Goal: Task Accomplishment & Management: Manage account settings

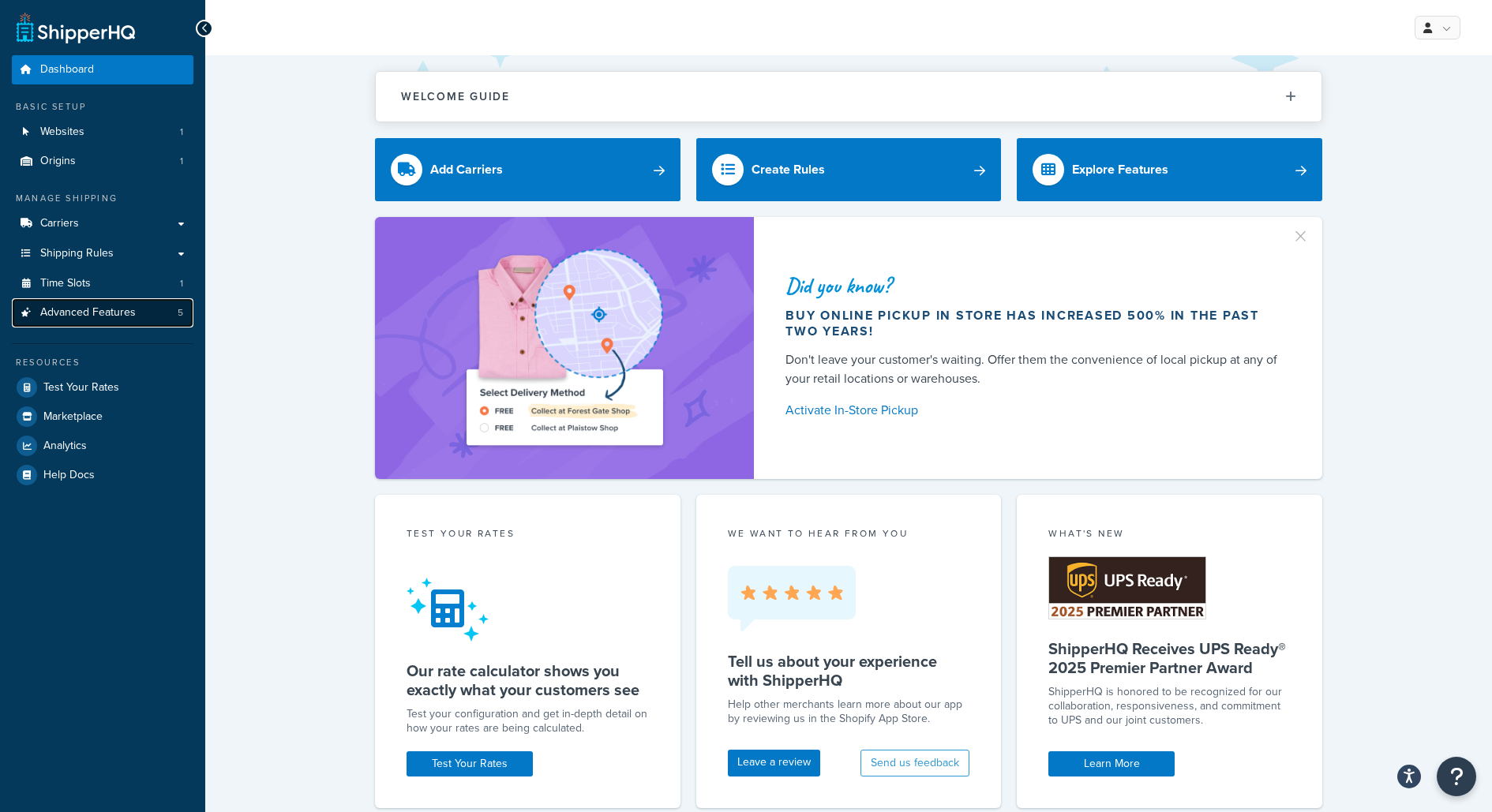
click at [152, 300] on link "Advanced Features 5" at bounding box center [102, 312] width 182 height 29
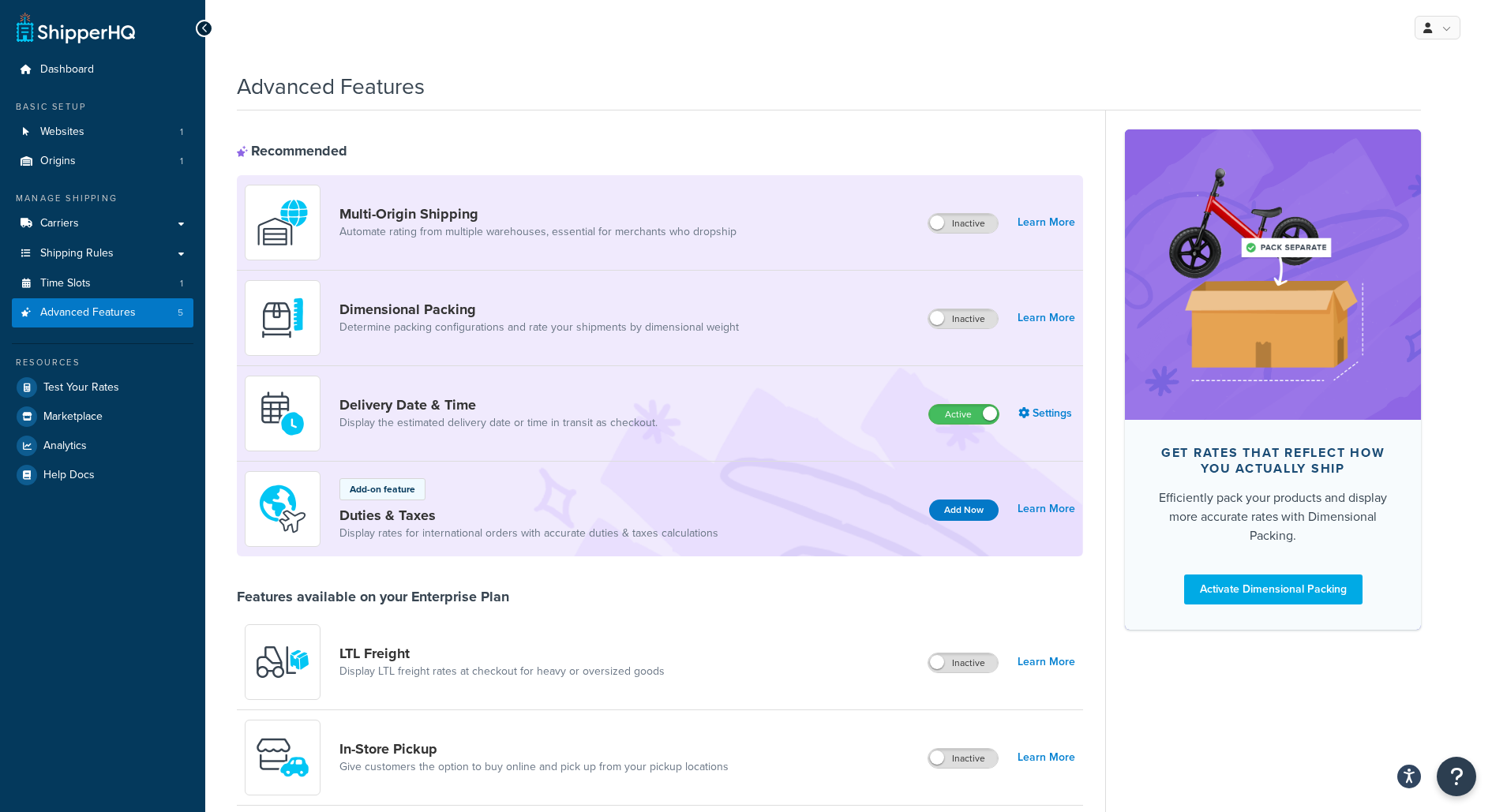
click at [644, 452] on div "Delivery Date & Time Display the estimated delivery date or time in transit as …" at bounding box center [660, 414] width 846 height 95
click at [610, 411] on link "Delivery Date & Time" at bounding box center [498, 404] width 318 height 18
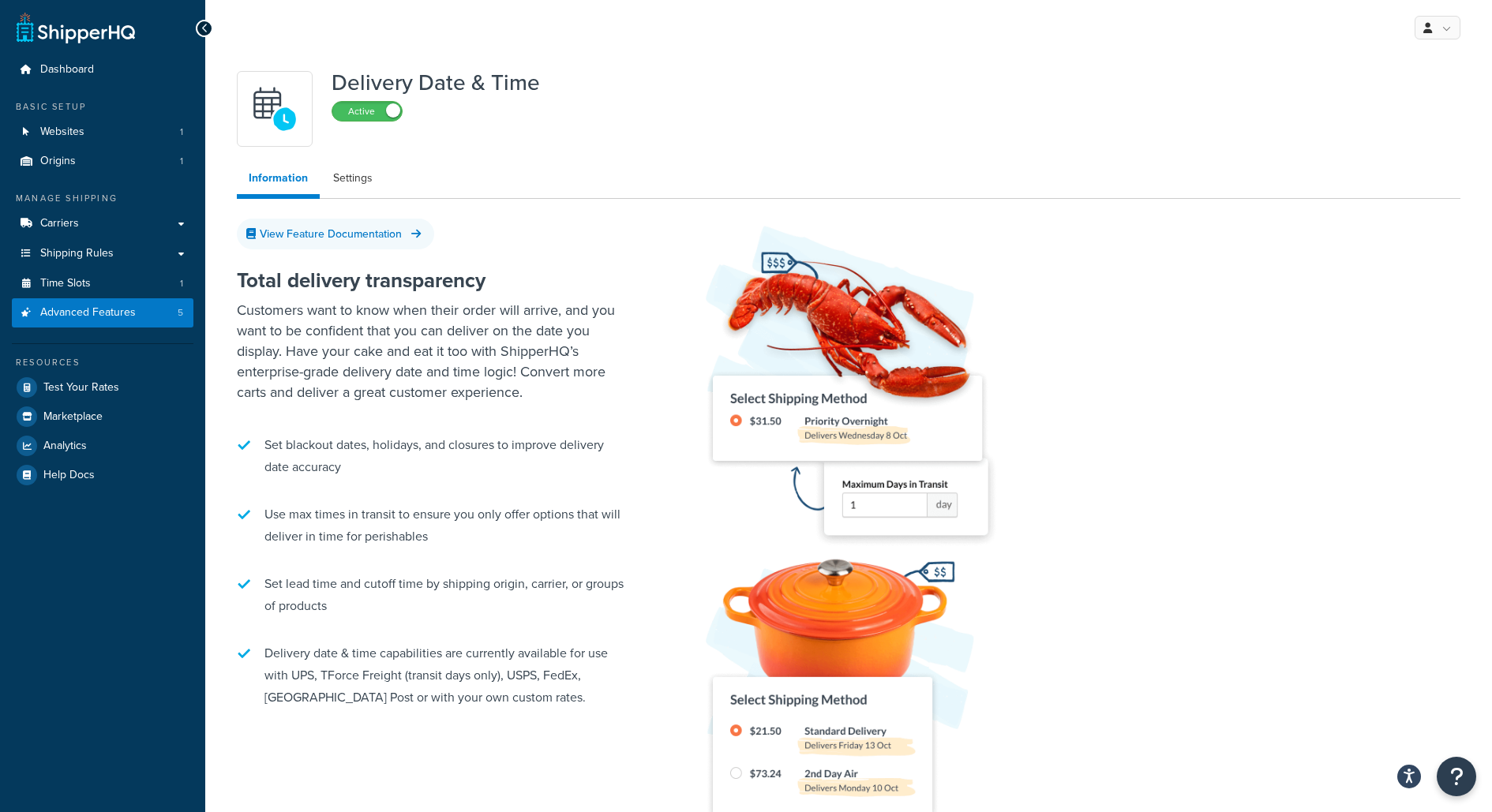
click at [365, 197] on div "Delivery Date & Time Active Information Settings View Feature Documentation Tot…" at bounding box center [849, 466] width 1248 height 807
click at [360, 182] on link "Settings" at bounding box center [352, 178] width 63 height 32
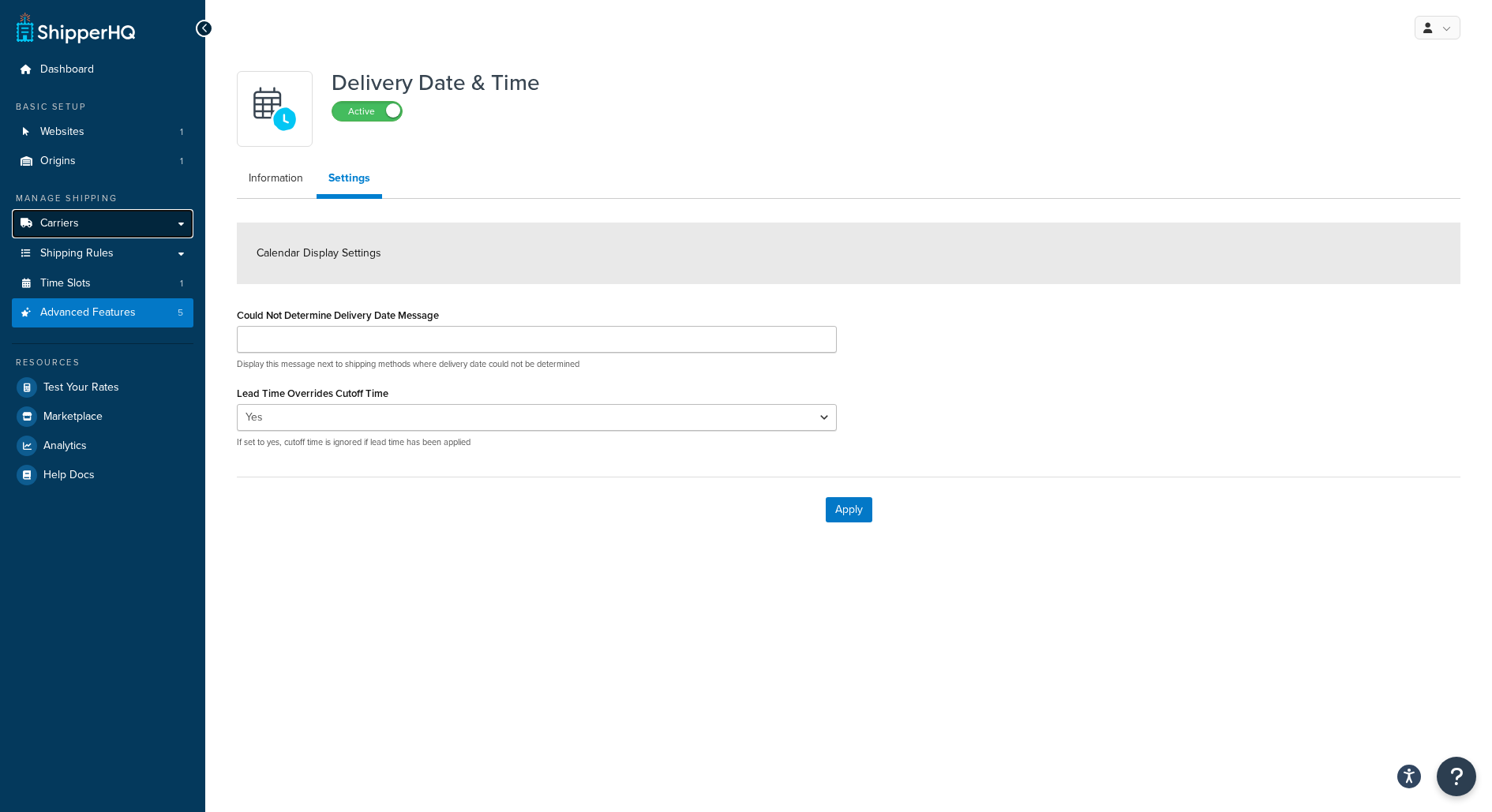
click at [138, 233] on link "Carriers" at bounding box center [102, 224] width 182 height 29
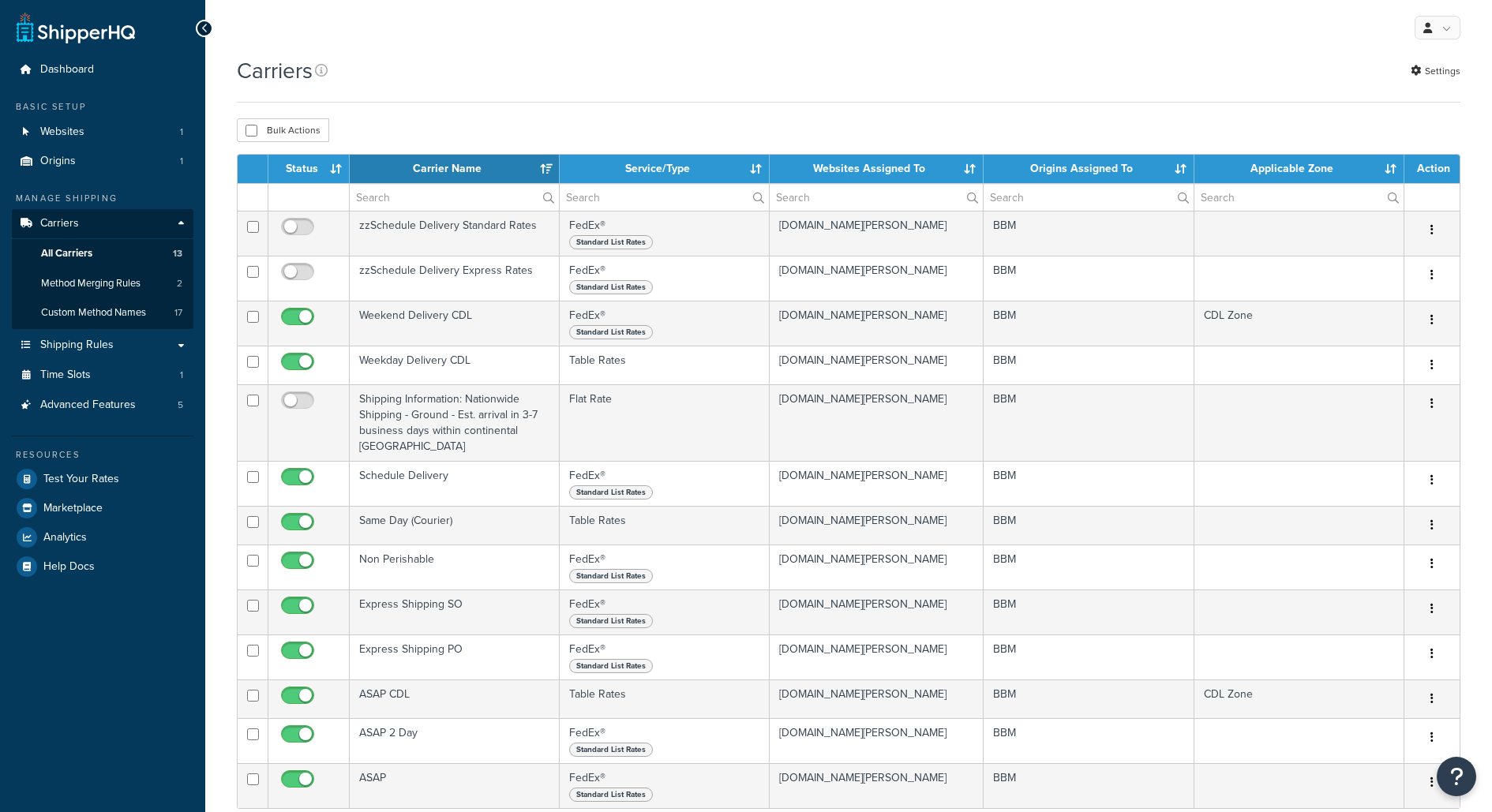
select select "15"
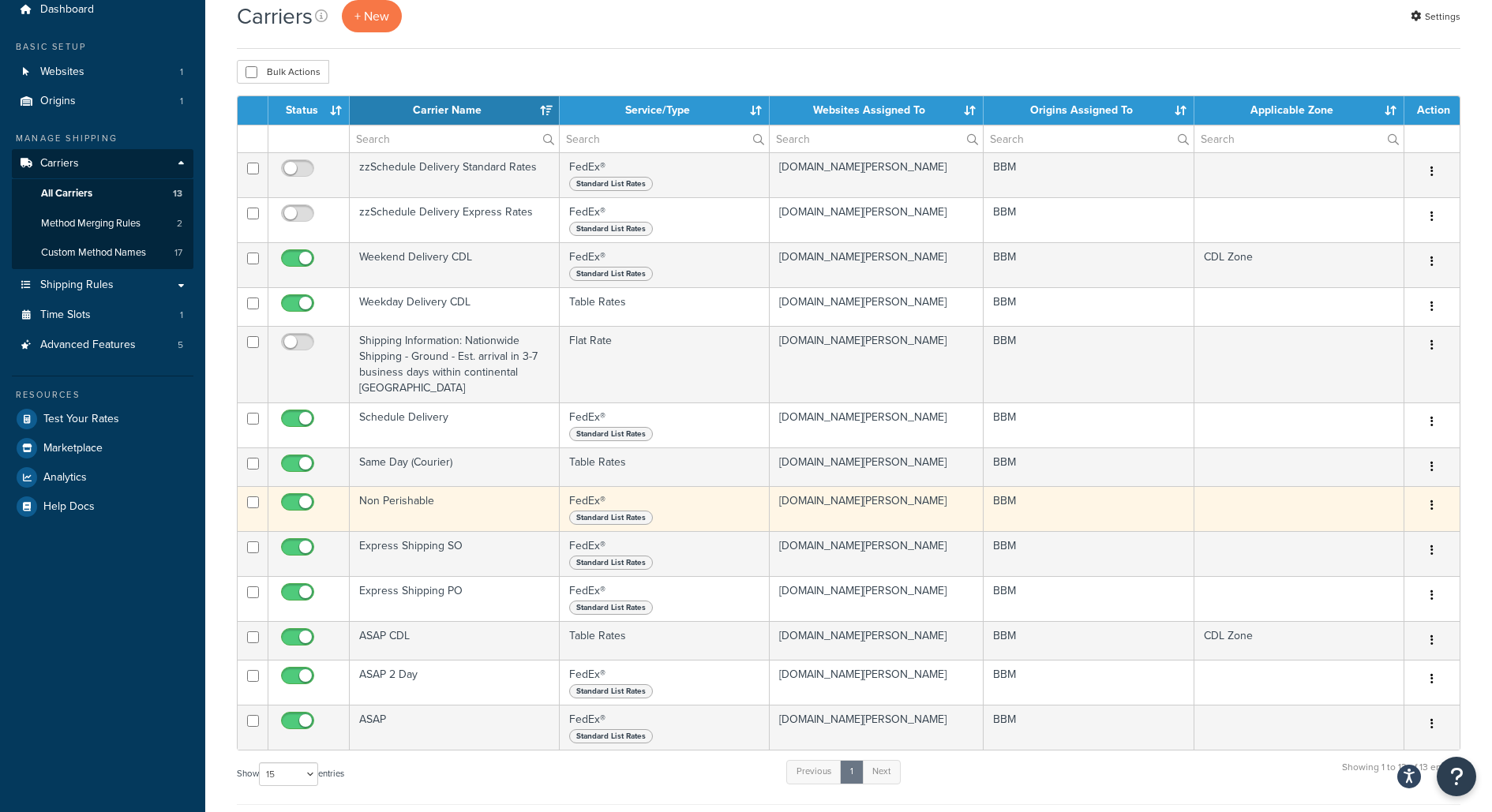
scroll to position [95, 0]
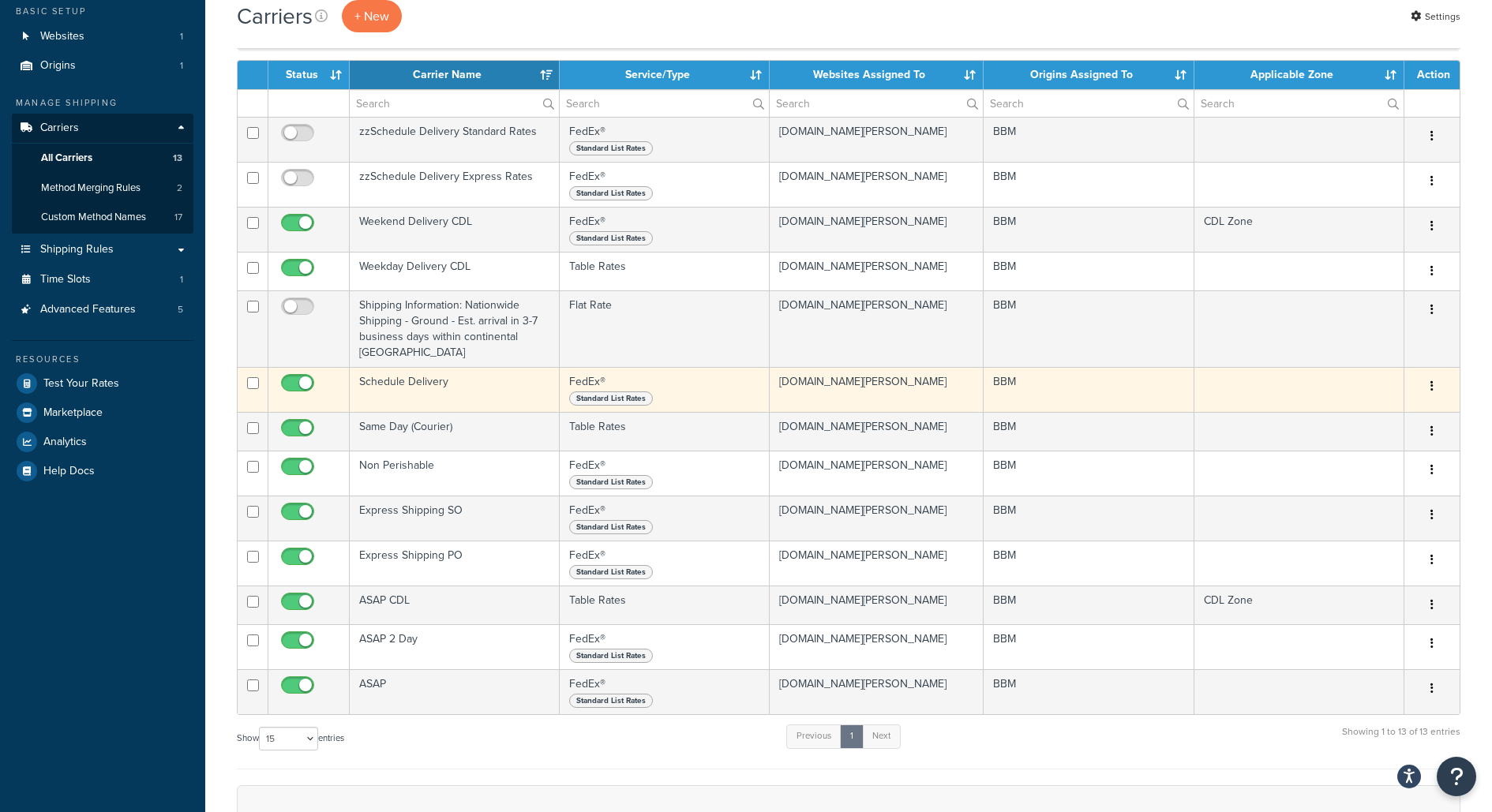
click at [473, 367] on td "Schedule Delivery" at bounding box center [455, 389] width 210 height 45
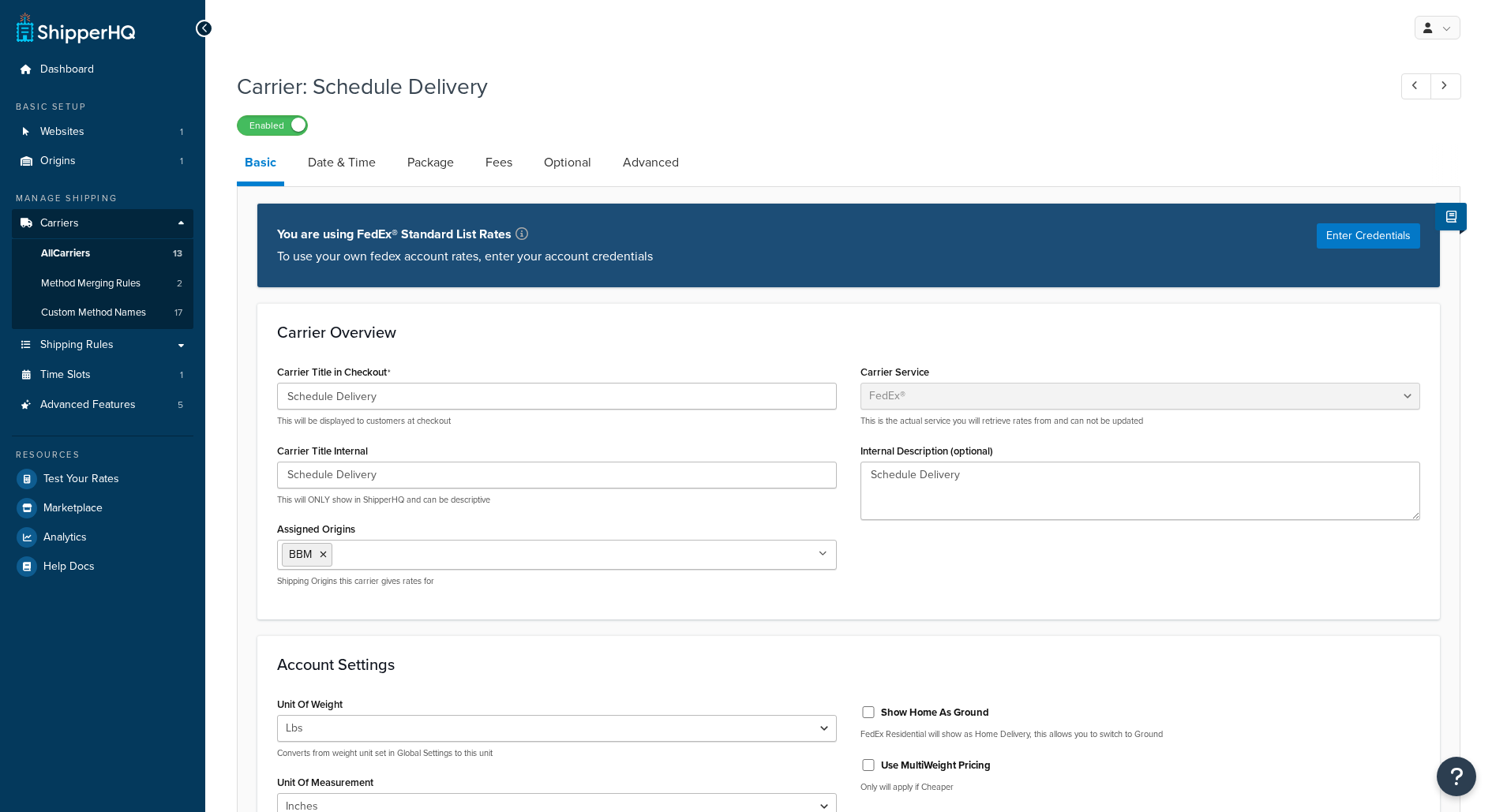
select select "fedEx"
select select "REGULAR_PICKUP"
select select "YOUR_PACKAGING"
click at [357, 167] on link "Date & Time" at bounding box center [342, 162] width 84 height 38
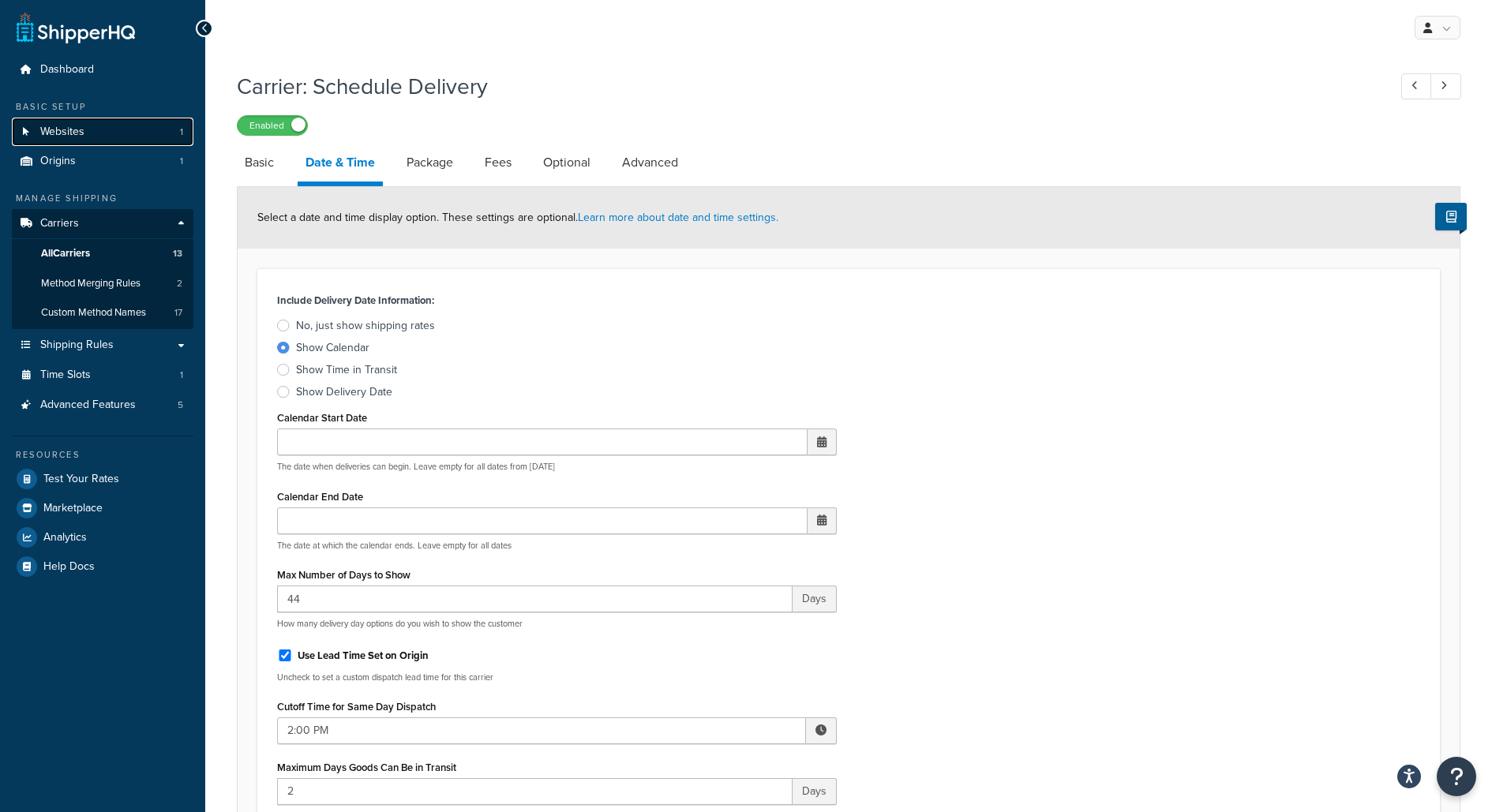
click at [156, 136] on link "Websites 1" at bounding box center [102, 132] width 182 height 29
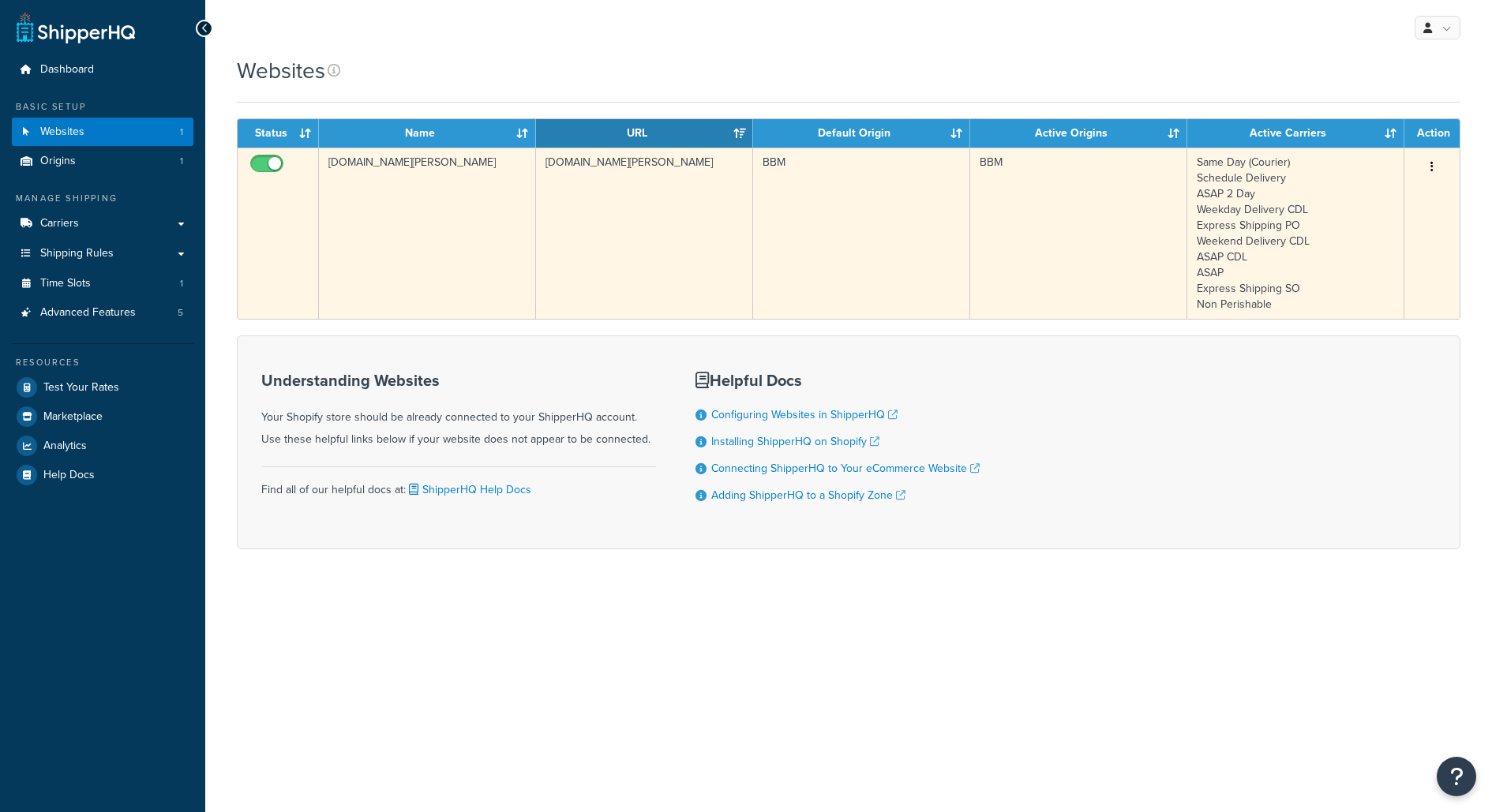
click at [371, 249] on td "[DOMAIN_NAME][PERSON_NAME]" at bounding box center [427, 233] width 217 height 172
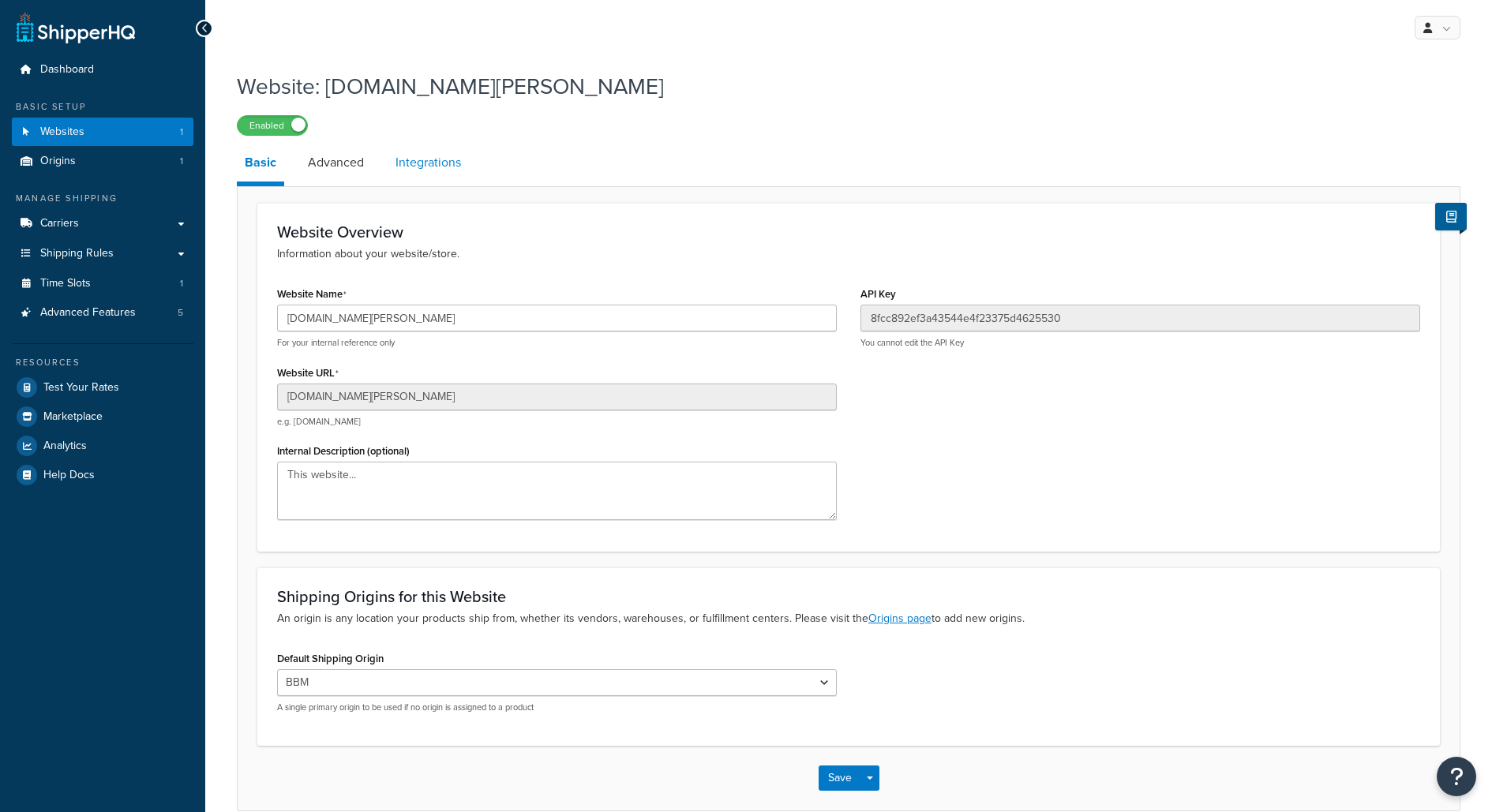
click at [414, 172] on link "Integrations" at bounding box center [428, 162] width 81 height 38
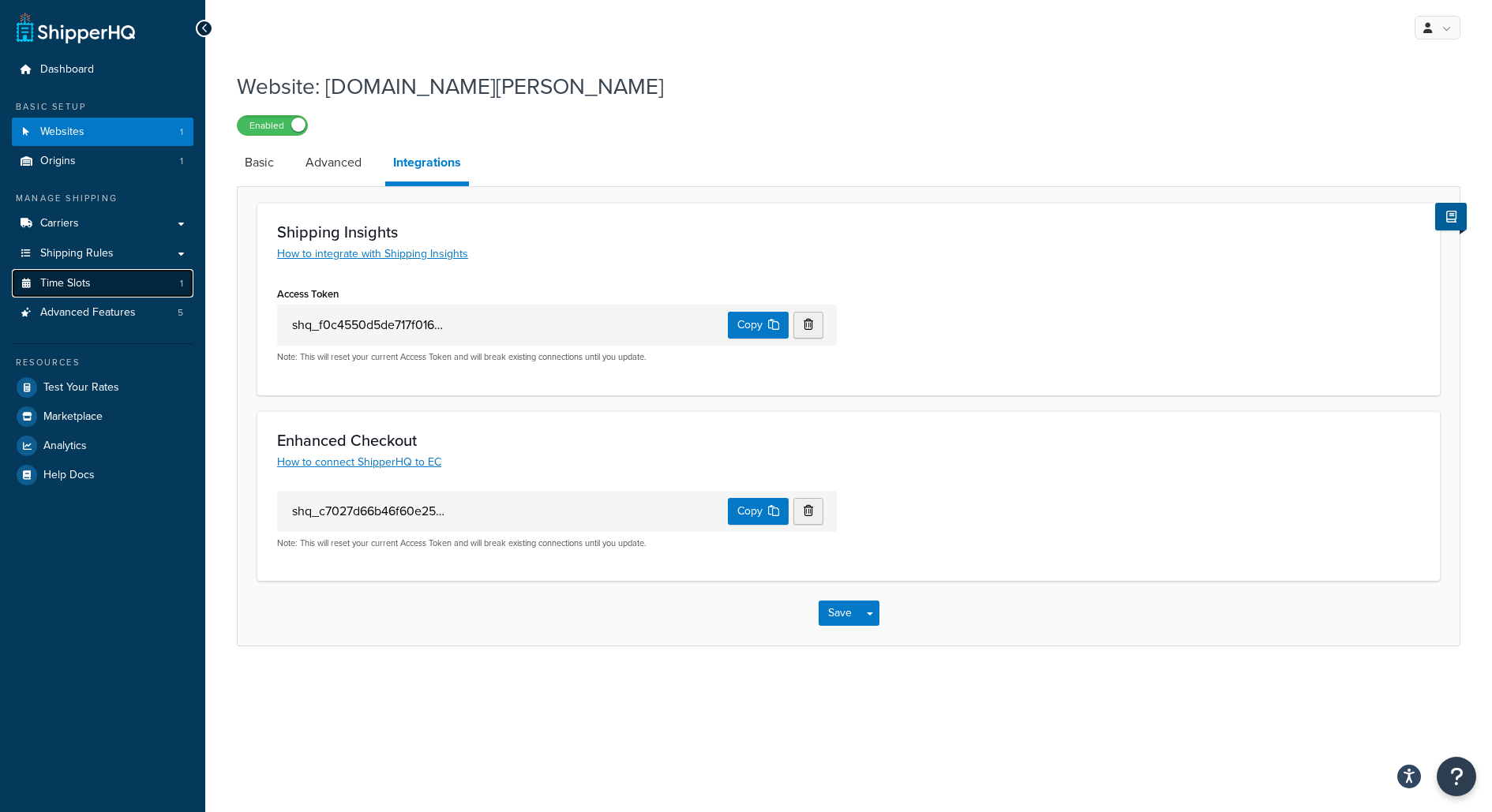
click at [172, 284] on link "Time Slots 1" at bounding box center [102, 284] width 182 height 29
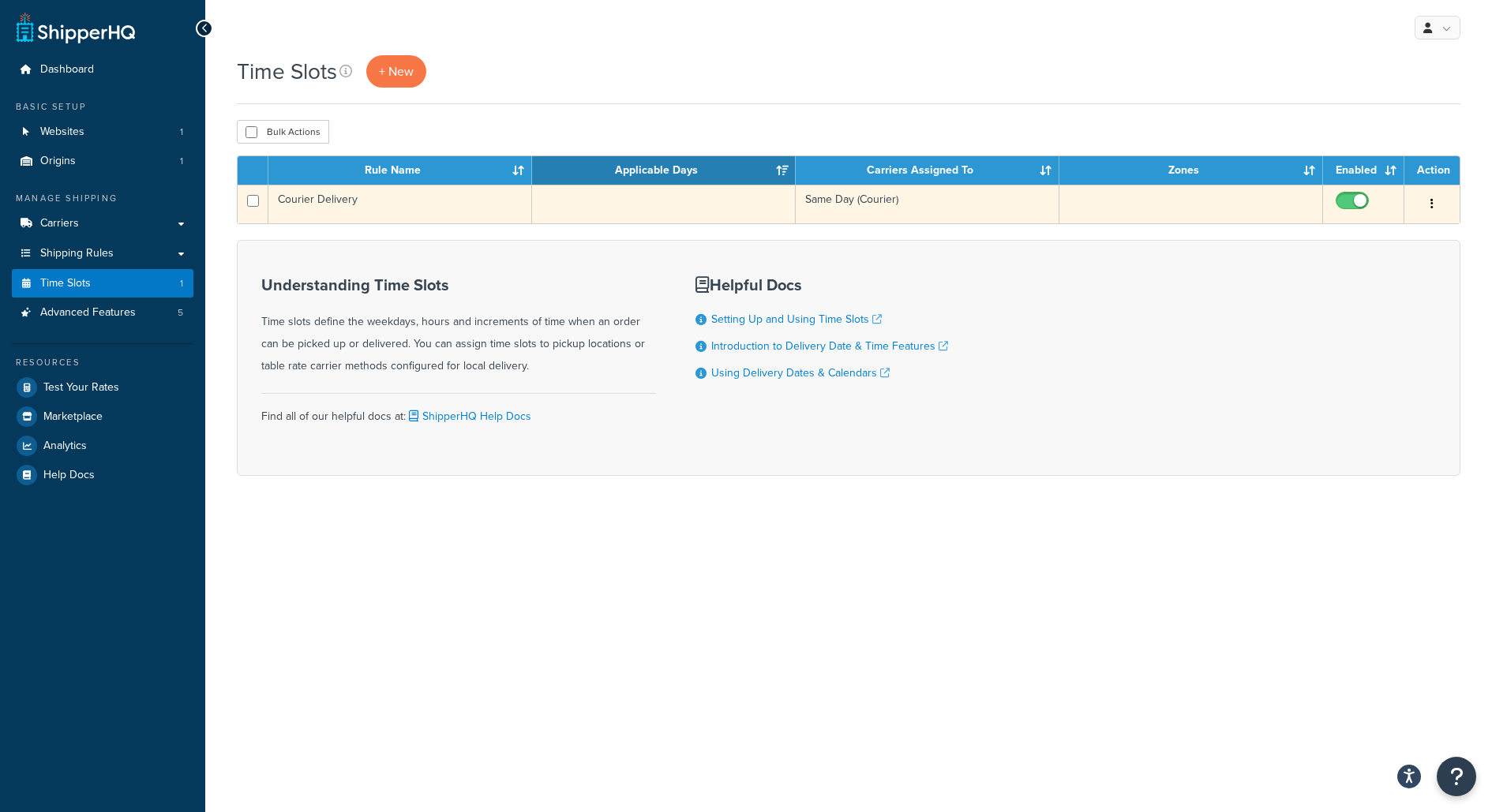
click at [382, 212] on td "Courier Delivery" at bounding box center [400, 204] width 264 height 39
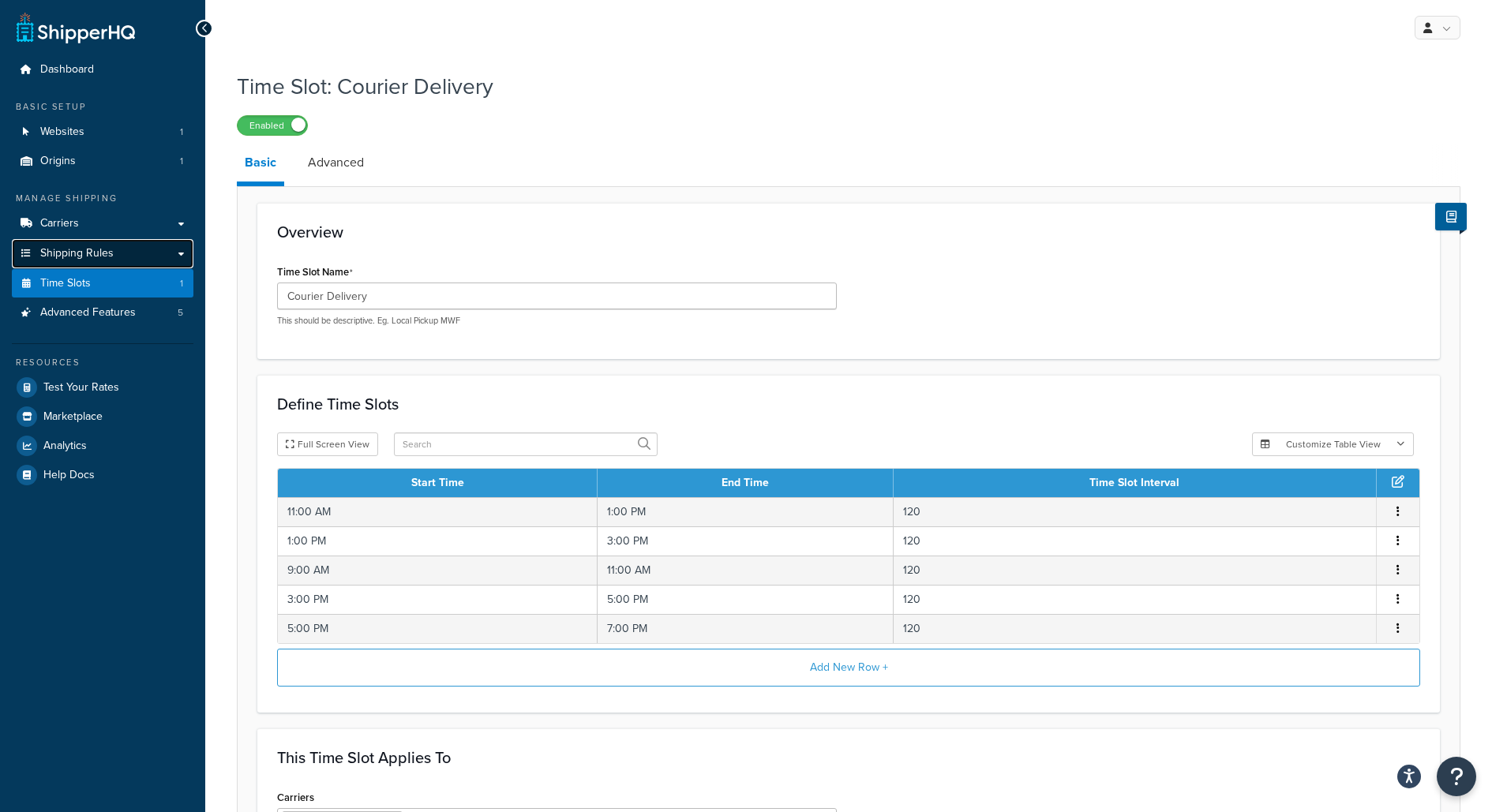
click at [85, 259] on span "Shipping Rules" at bounding box center [77, 254] width 74 height 13
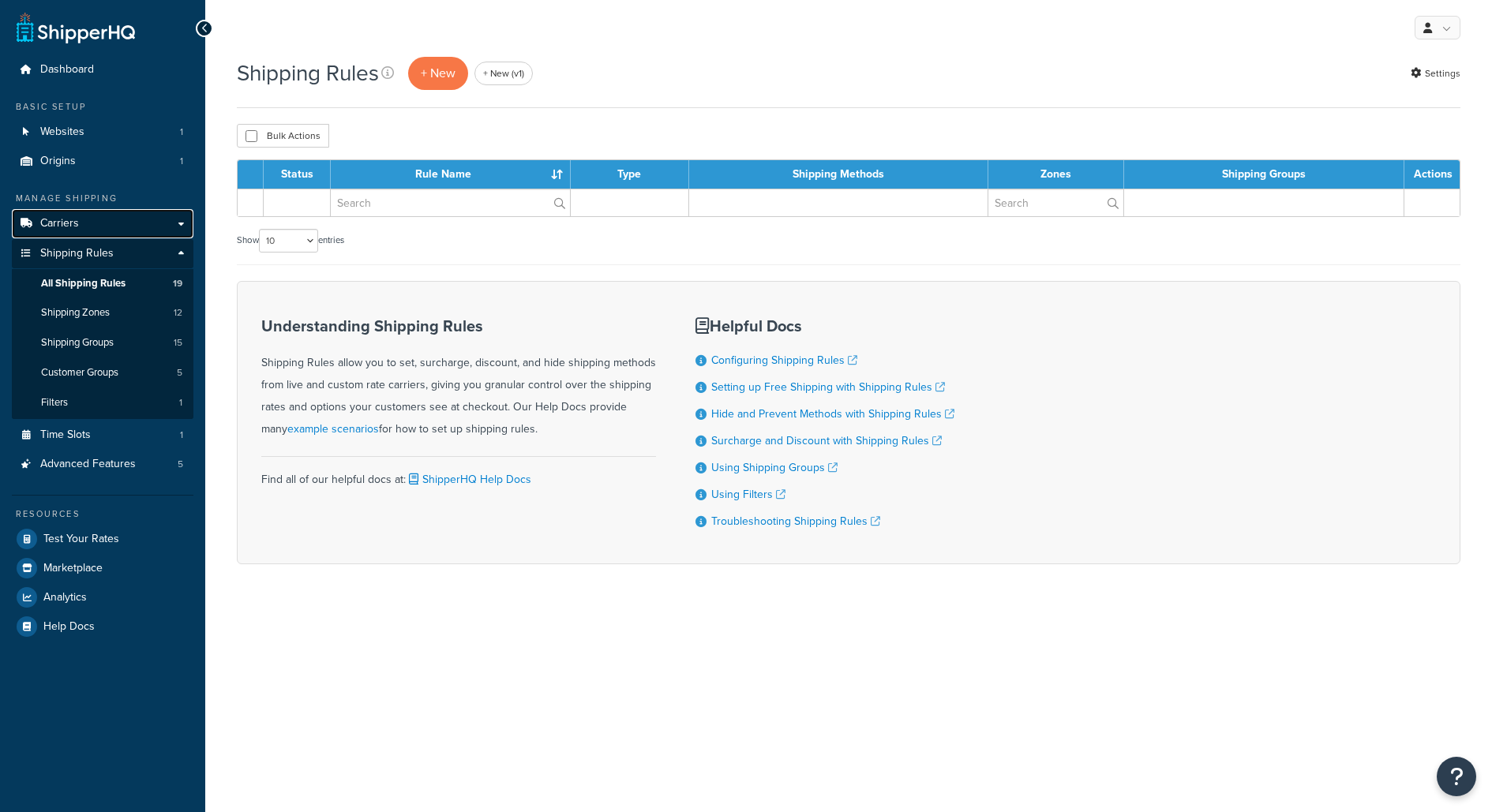
click at [93, 229] on link "Carriers" at bounding box center [102, 224] width 182 height 29
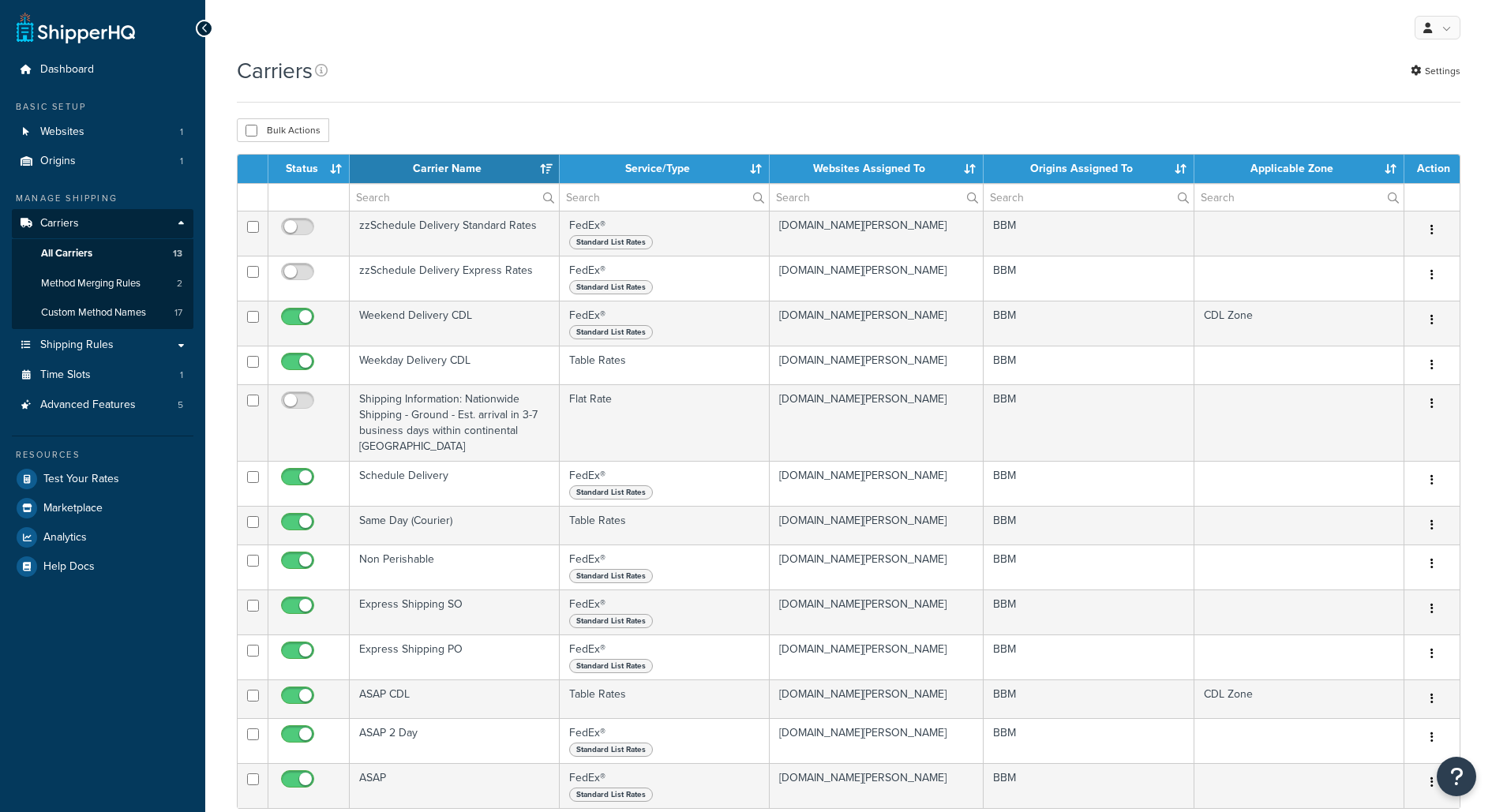
select select "15"
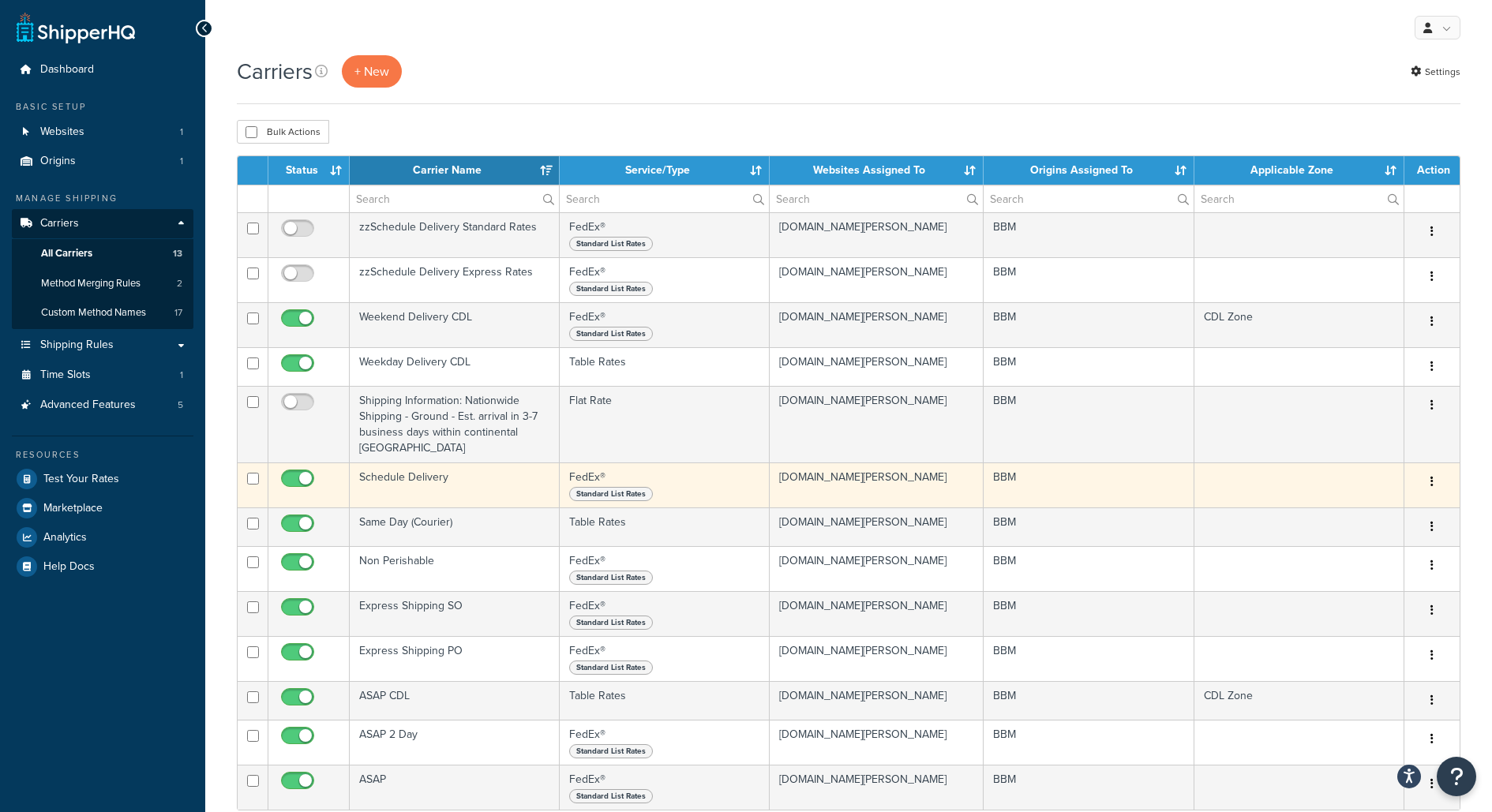
scroll to position [67, 0]
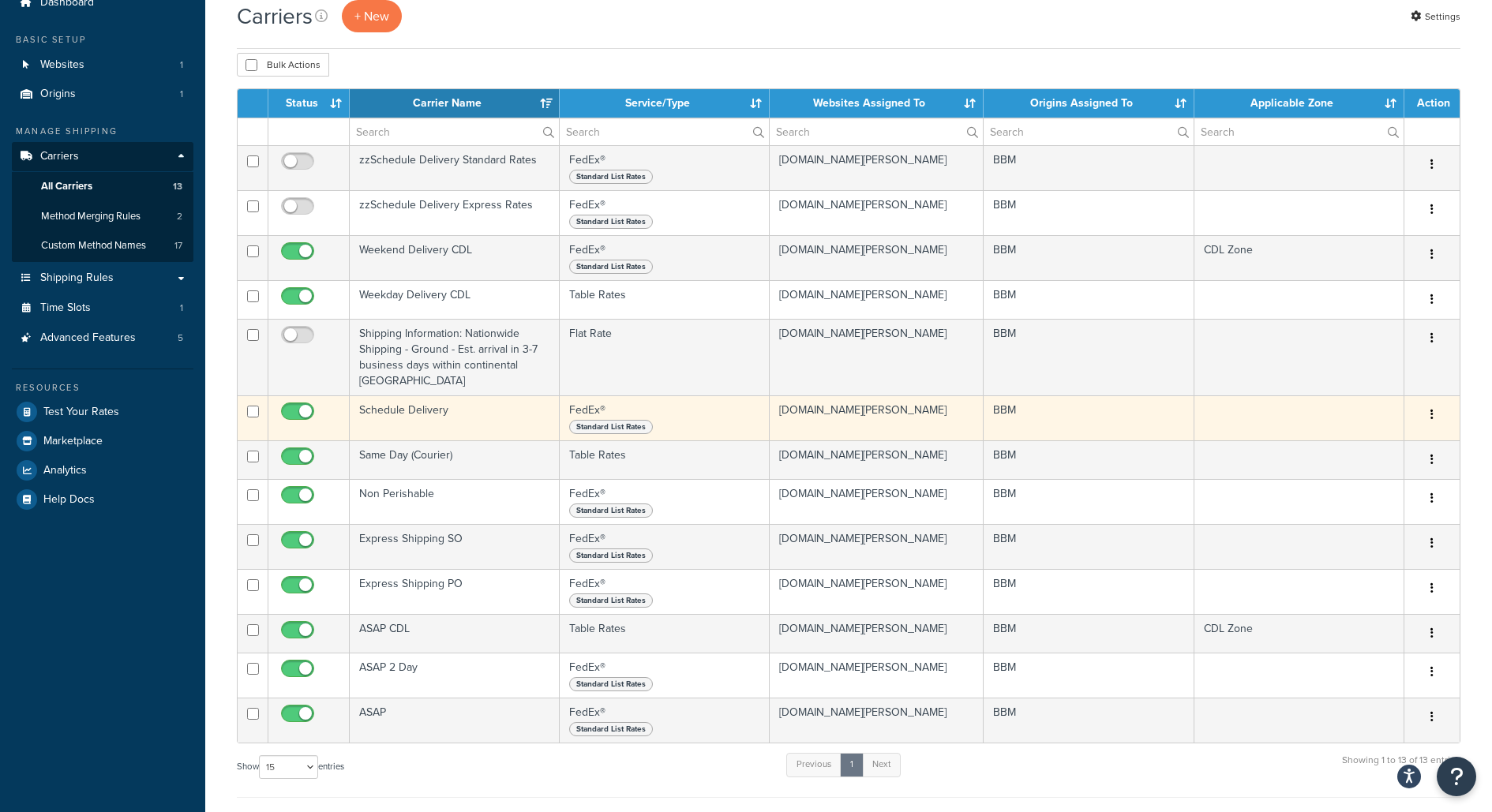
click at [495, 398] on td "Schedule Delivery" at bounding box center [455, 418] width 210 height 45
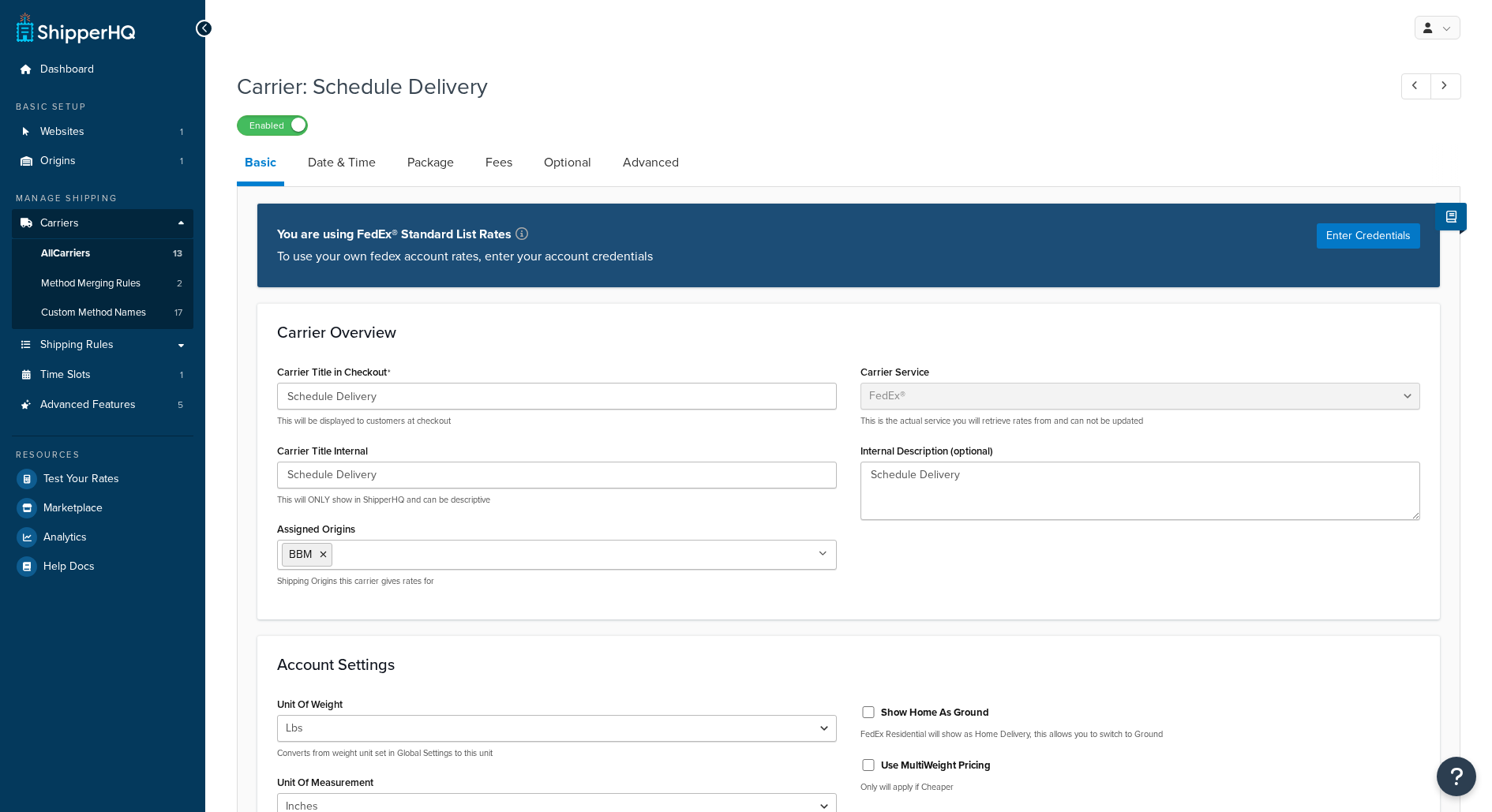
select select "fedEx"
select select "REGULAR_PICKUP"
select select "YOUR_PACKAGING"
click at [350, 167] on link "Date & Time" at bounding box center [342, 162] width 84 height 38
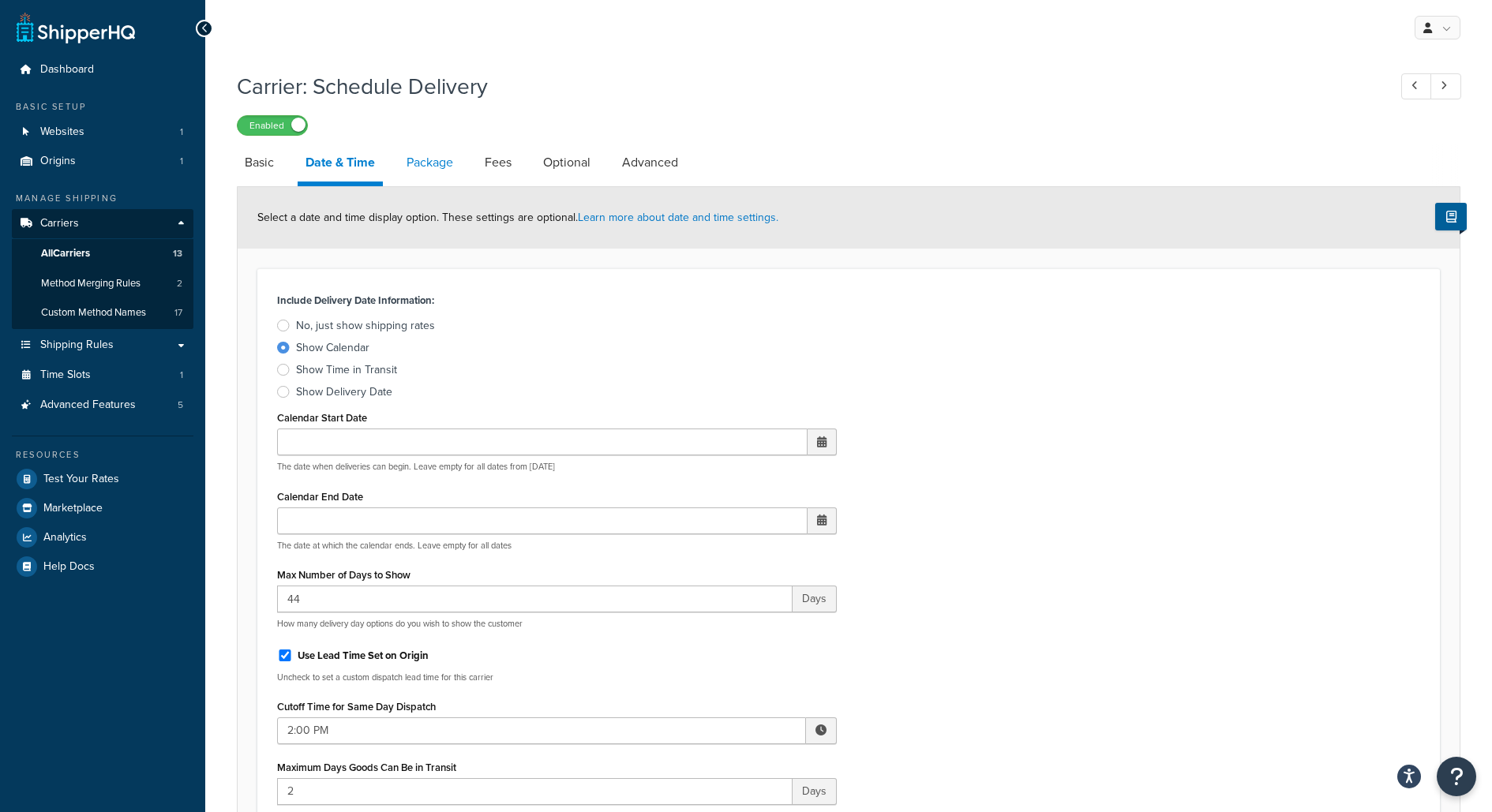
click at [437, 177] on link "Package" at bounding box center [430, 162] width 62 height 38
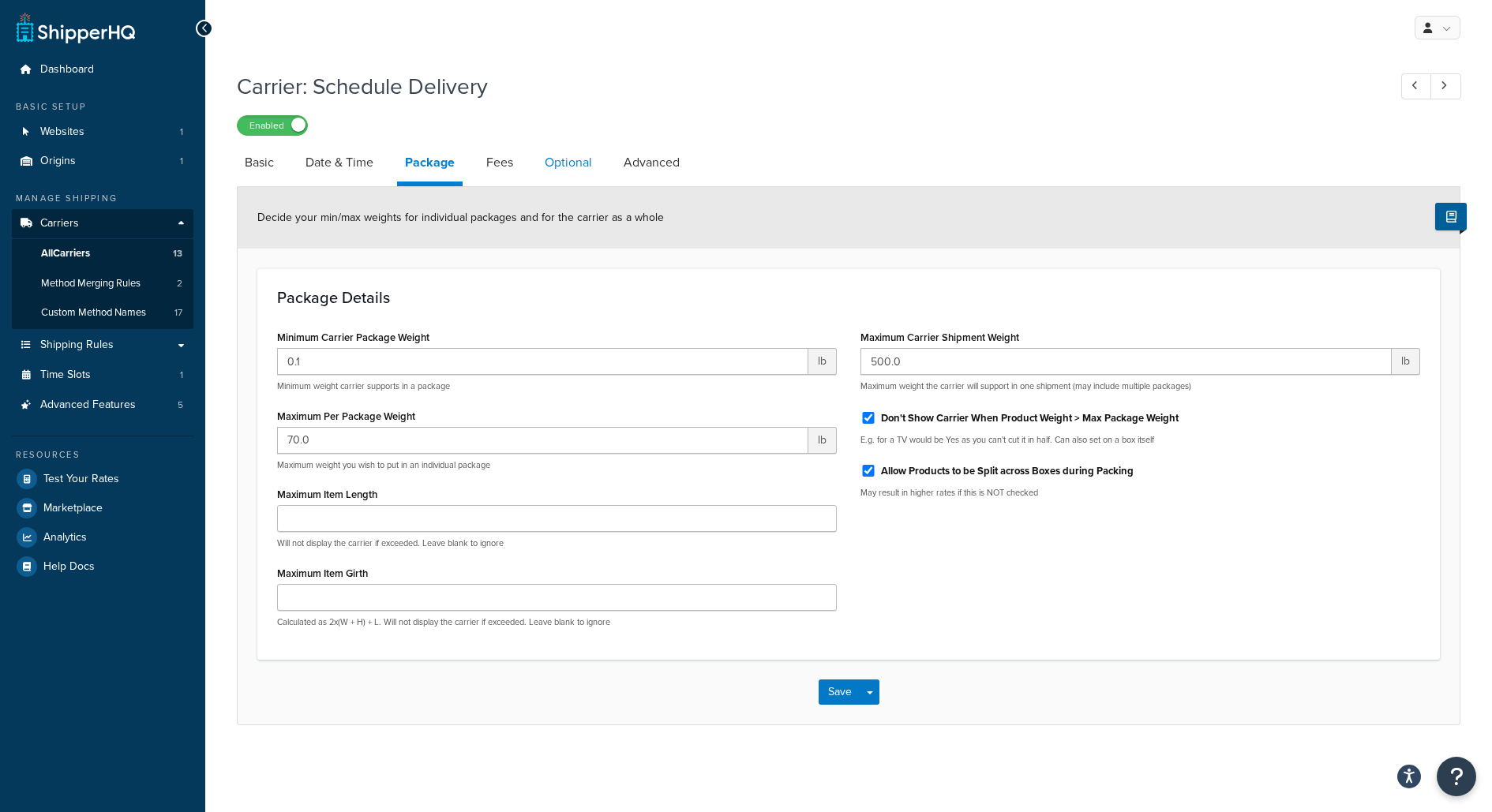
click at [545, 169] on link "Optional" at bounding box center [568, 162] width 63 height 38
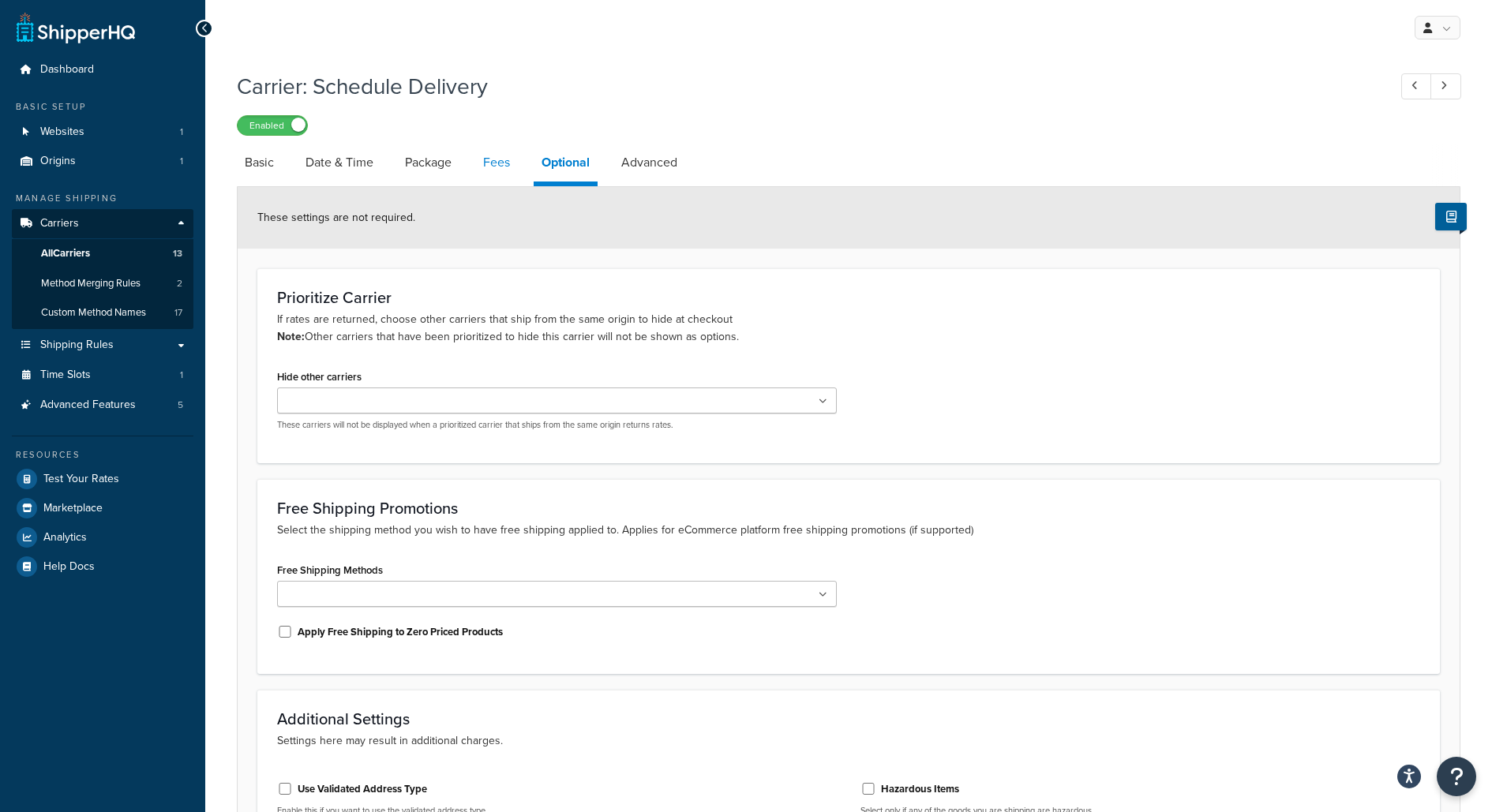
click at [506, 169] on link "Fees" at bounding box center [496, 162] width 43 height 38
